Goal: Find specific page/section: Find specific page/section

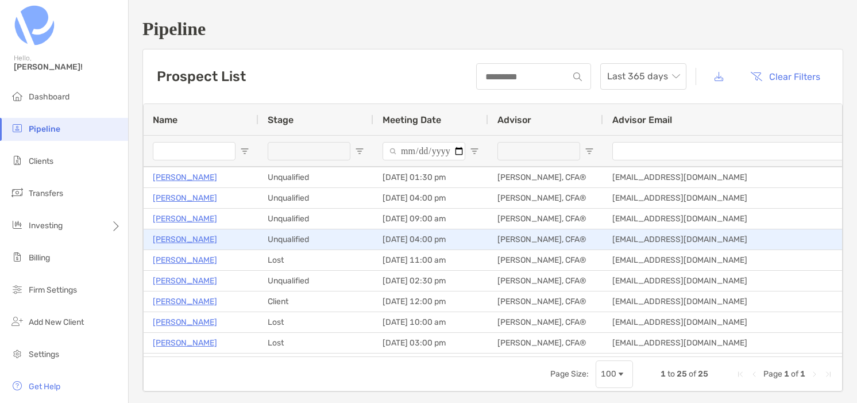
scroll to position [167, 0]
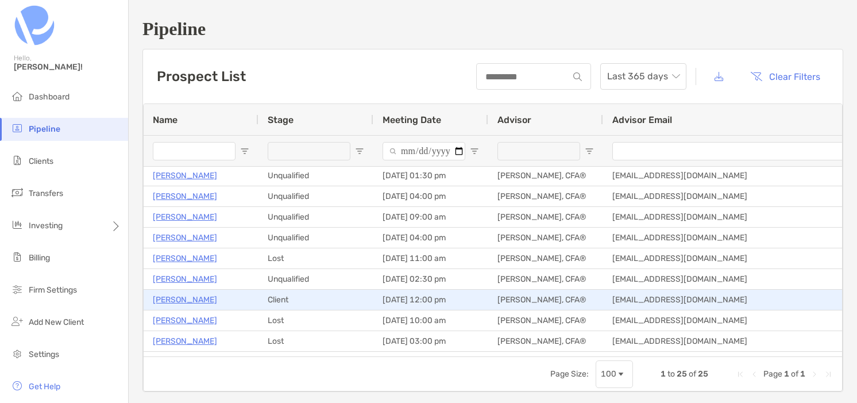
click at [197, 297] on p "[PERSON_NAME]" at bounding box center [185, 299] width 64 height 14
